Goal: Register for event/course

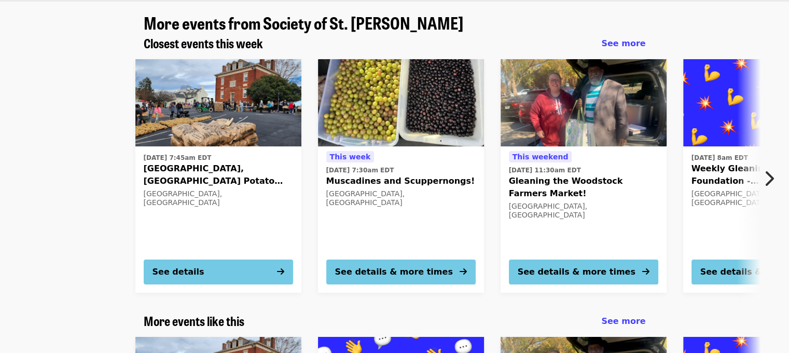
scroll to position [730, 0]
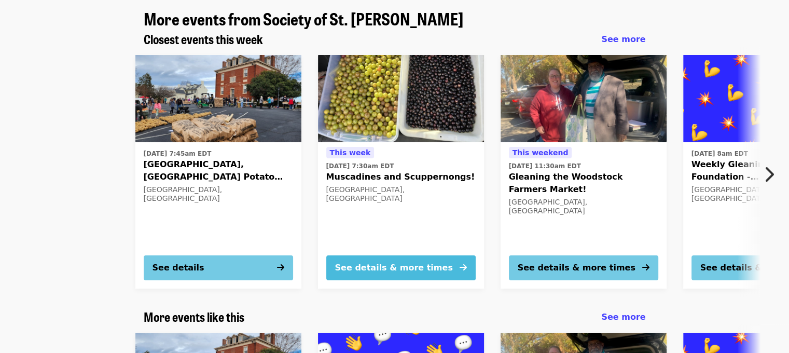
click at [386, 262] on div "See details & more times" at bounding box center [394, 268] width 118 height 12
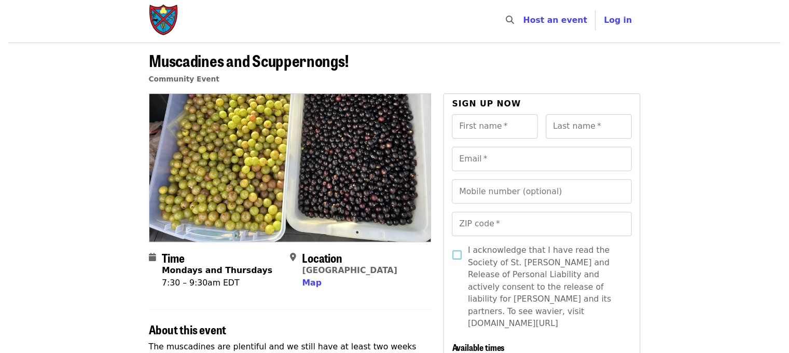
scroll to position [329, 0]
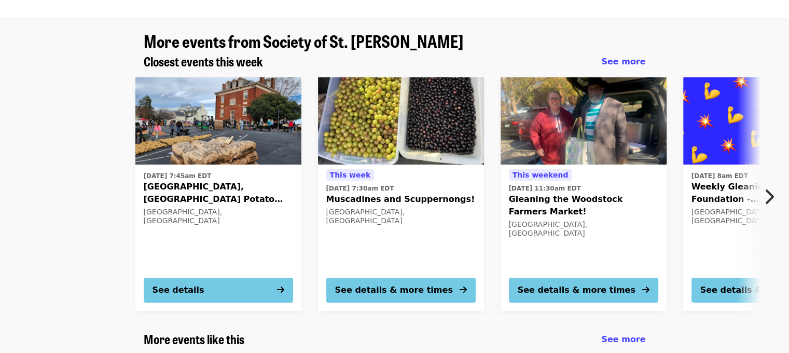
scroll to position [705, 0]
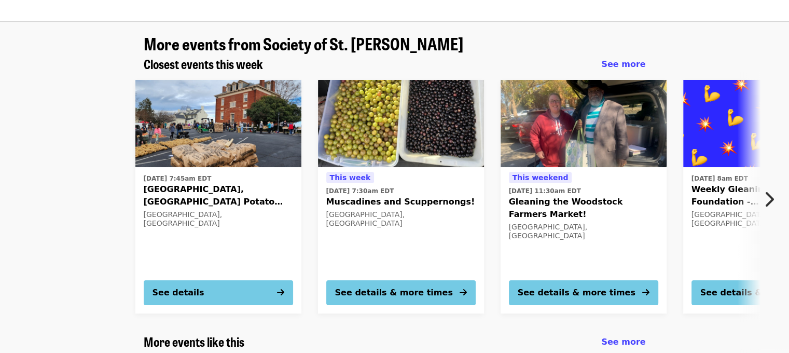
click at [767, 189] on icon "chevron-right icon" at bounding box center [769, 199] width 10 height 20
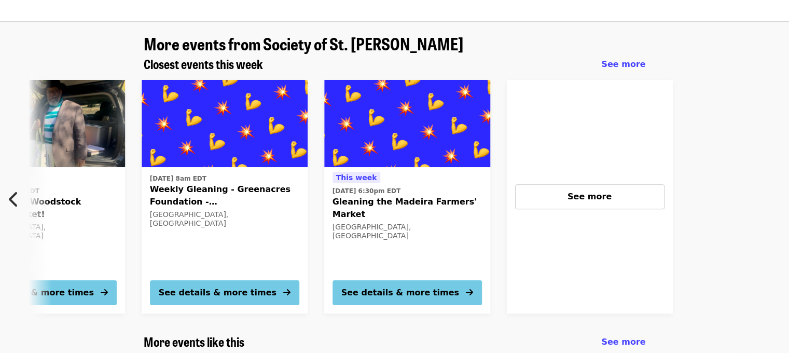
scroll to position [0, 558]
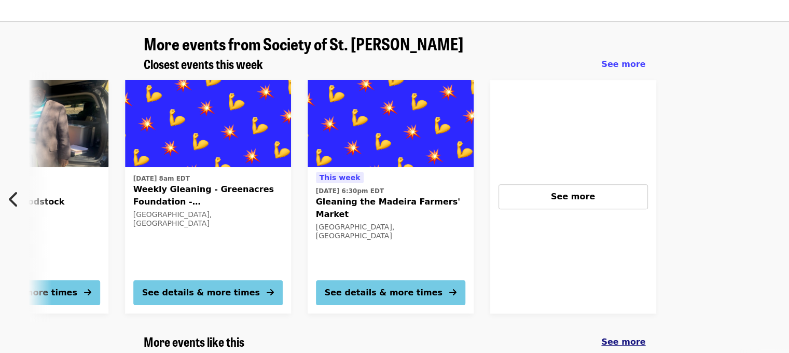
click at [622, 337] on span "See more" at bounding box center [623, 342] width 44 height 10
